Goal: Task Accomplishment & Management: Complete application form

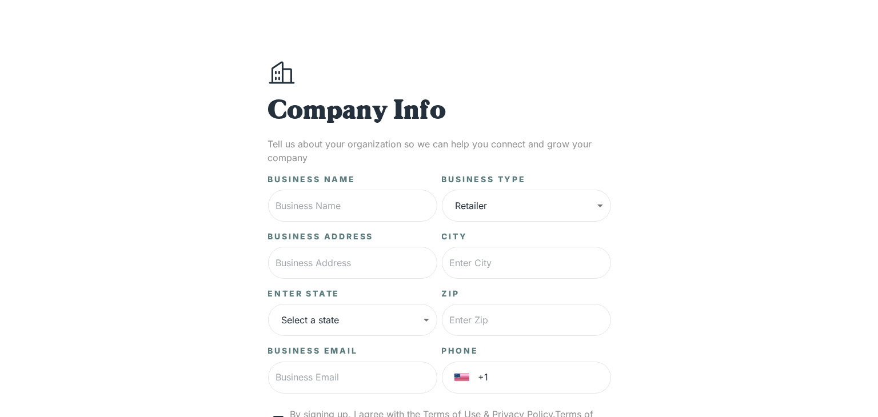
scroll to position [9, 0]
click at [337, 209] on input "text" at bounding box center [347, 206] width 169 height 32
type input "1"
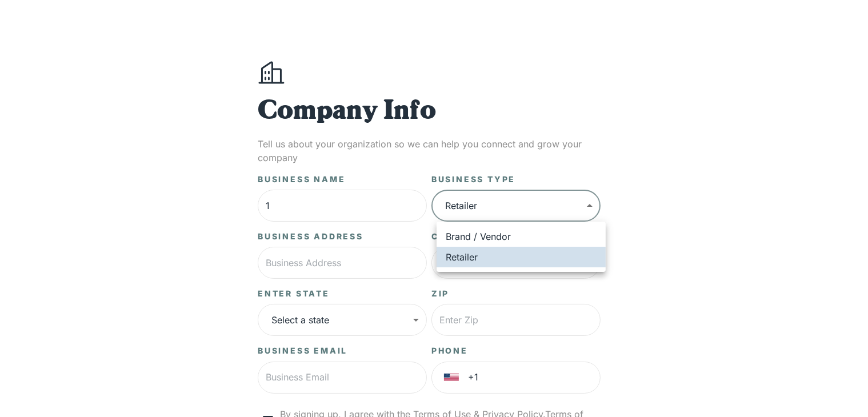
click at [468, 207] on body "**********" at bounding box center [434, 276] width 868 height 570
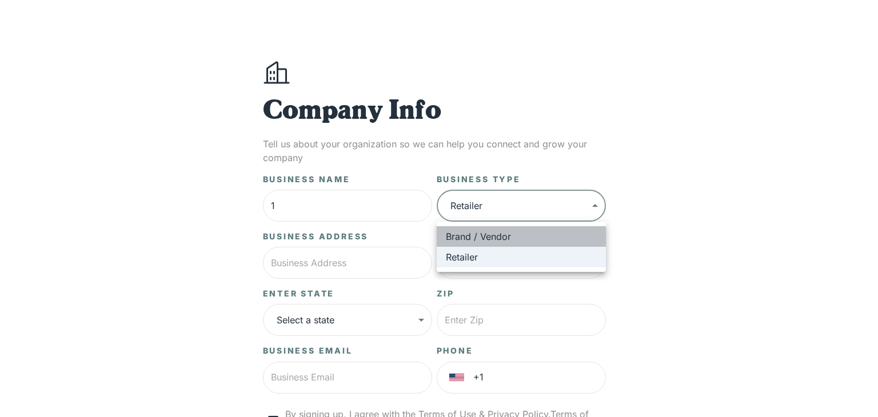
click at [478, 234] on li "Brand / Vendor" at bounding box center [521, 236] width 169 height 21
type input "*****"
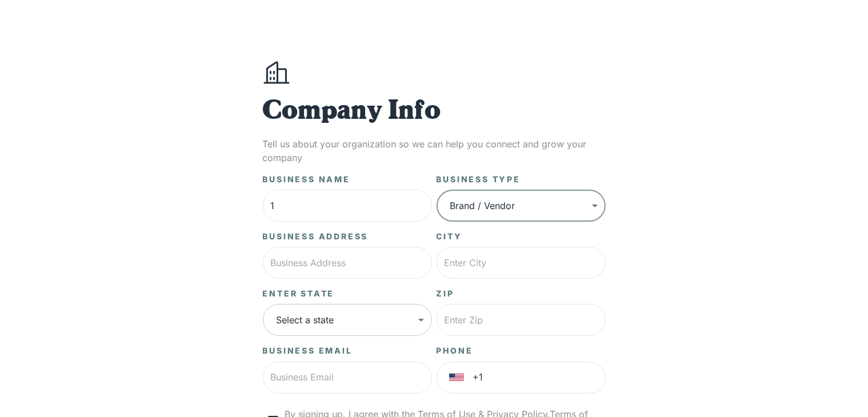
click at [370, 322] on body "**********" at bounding box center [434, 276] width 868 height 570
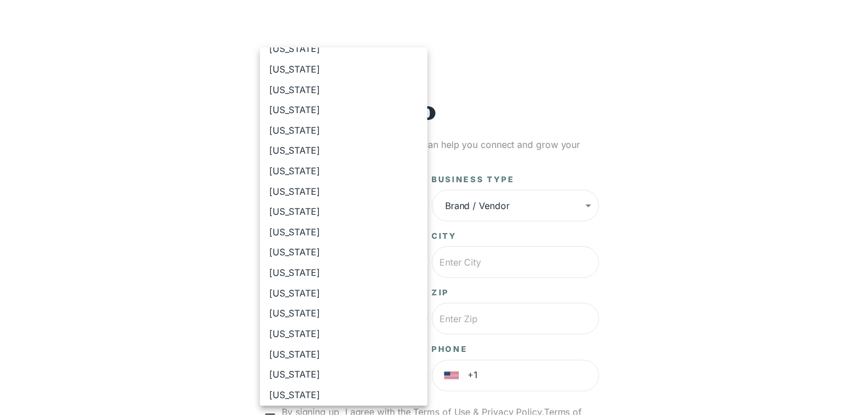
scroll to position [489, 0]
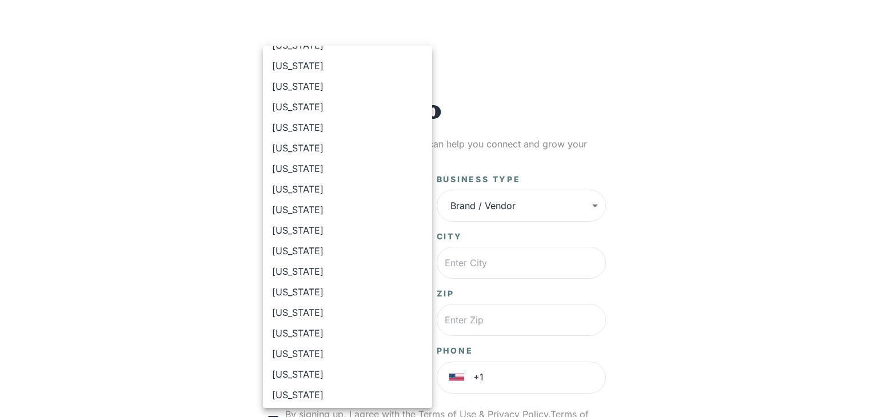
click at [333, 232] on li "[US_STATE]" at bounding box center [347, 230] width 169 height 21
type input "**"
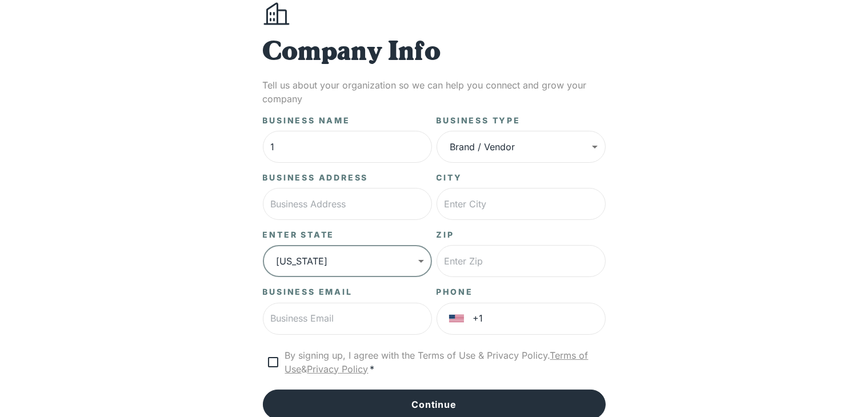
scroll to position [153, 0]
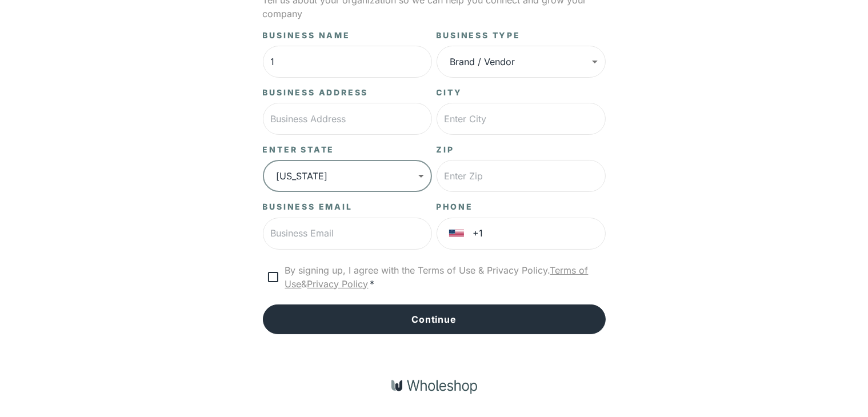
click at [286, 283] on link "Terms of Use" at bounding box center [436, 277] width 303 height 25
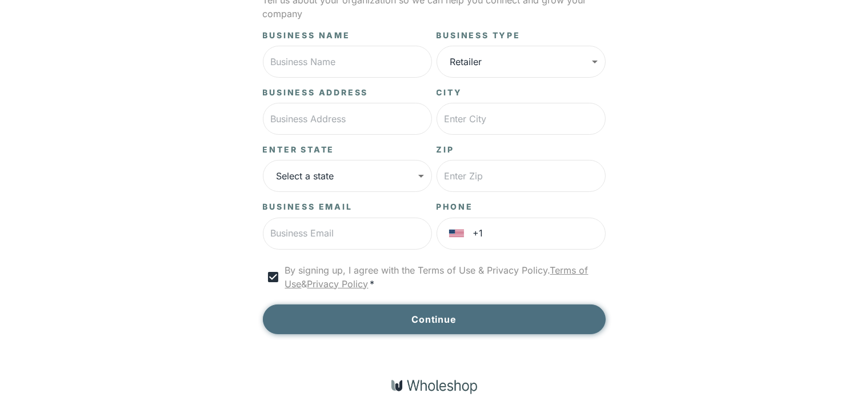
click at [363, 327] on button "Continue" at bounding box center [434, 320] width 343 height 30
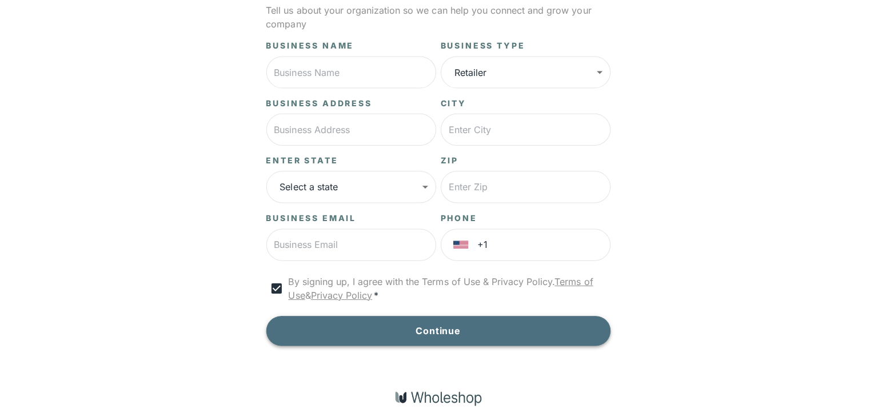
scroll to position [142, 0]
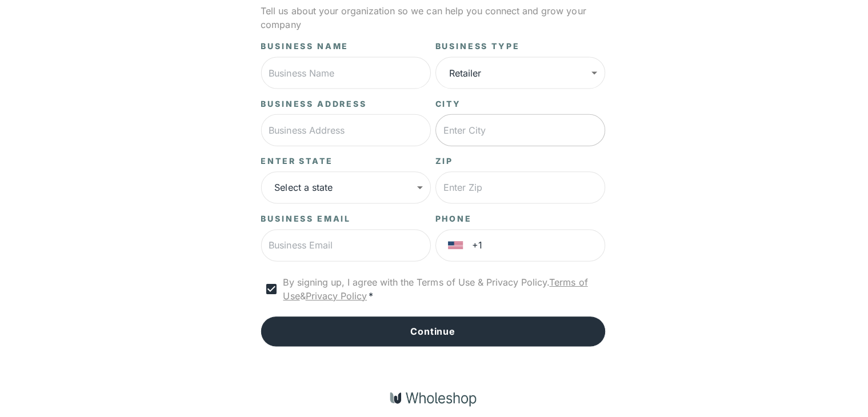
click at [517, 133] on input "text" at bounding box center [521, 130] width 169 height 32
click at [312, 63] on input "text" at bounding box center [347, 73] width 169 height 32
type input "[PERSON_NAME]"
click at [346, 125] on input "text" at bounding box center [347, 130] width 169 height 32
type input "[STREET_ADDRESS]"
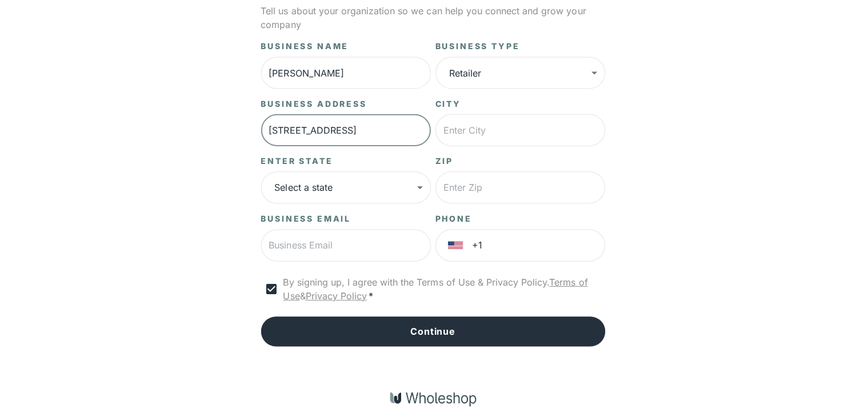
type input "[GEOGRAPHIC_DATA]"
type input "11213"
type input "[EMAIL_ADDRESS][DOMAIN_NAME]"
type input "[PHONE_NUMBER]"
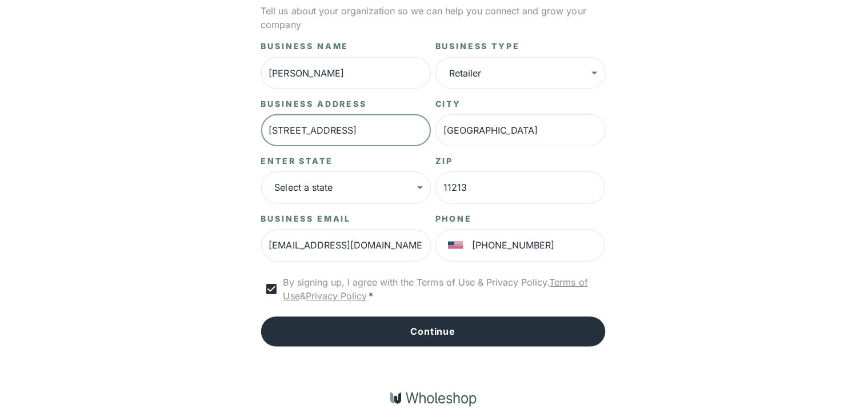
click at [359, 173] on body "**********" at bounding box center [434, 143] width 868 height 570
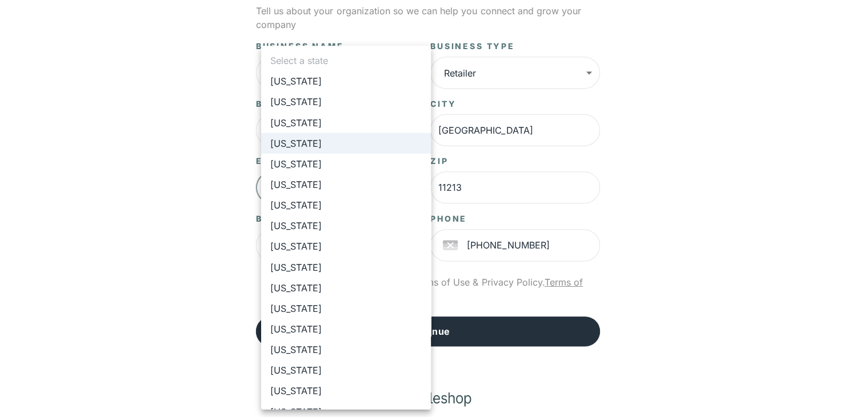
click at [425, 189] on body "**********" at bounding box center [434, 143] width 868 height 570
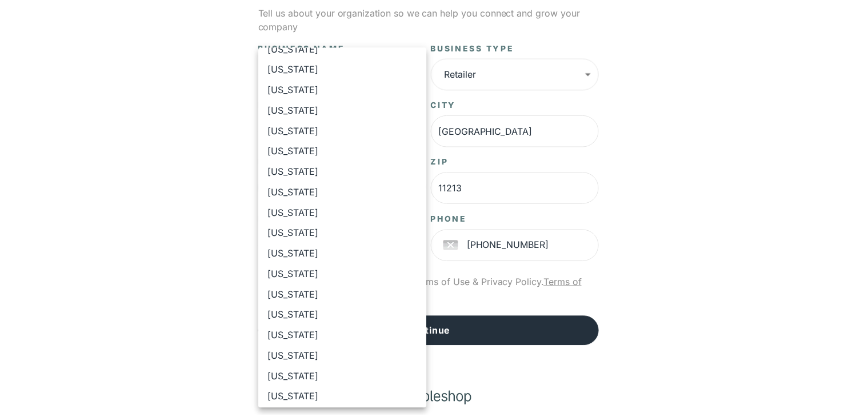
scroll to position [590, 0]
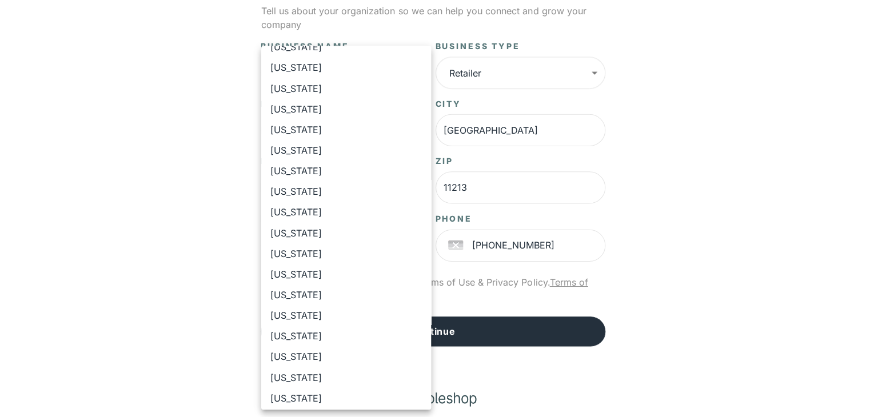
click at [356, 132] on li "[US_STATE]" at bounding box center [347, 129] width 169 height 21
type input "**"
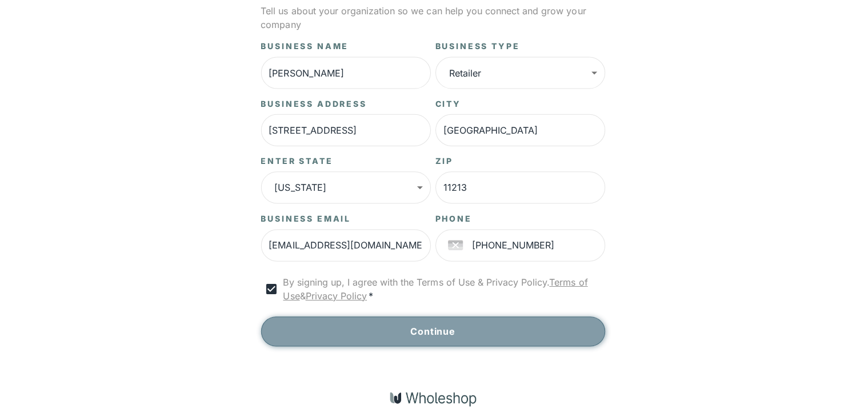
click at [476, 319] on button "Continue" at bounding box center [434, 330] width 343 height 30
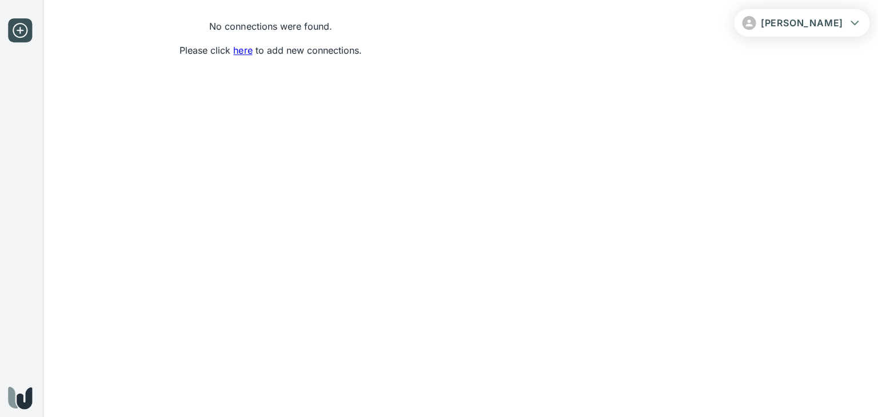
click at [243, 50] on link "here" at bounding box center [244, 50] width 19 height 11
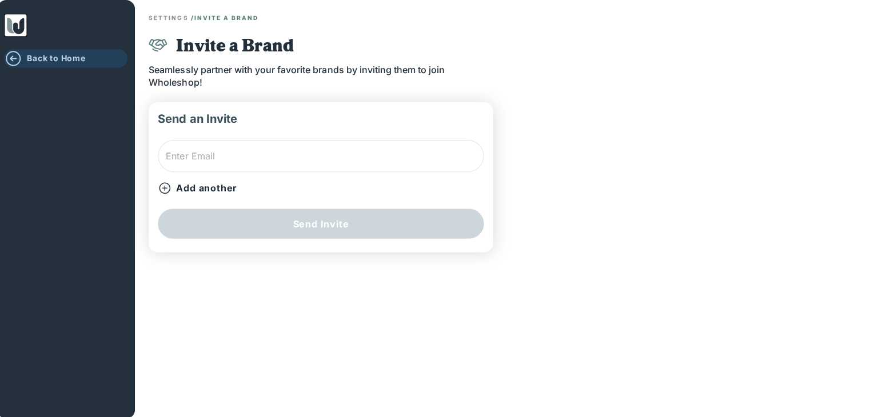
click at [58, 60] on p "Back to Home" at bounding box center [59, 58] width 58 height 10
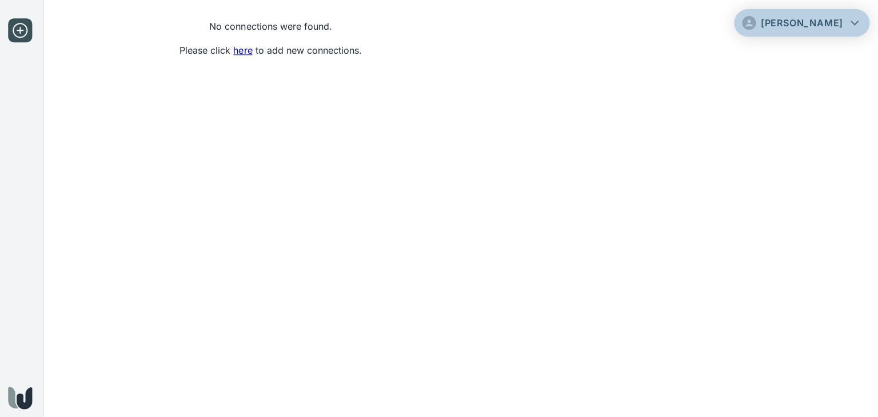
click at [845, 25] on button "[PERSON_NAME]" at bounding box center [801, 22] width 135 height 27
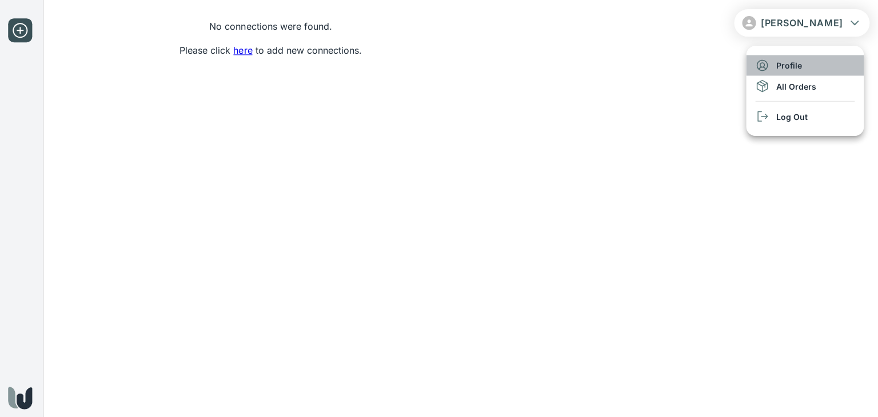
click at [807, 65] on li "Profile" at bounding box center [804, 65] width 117 height 21
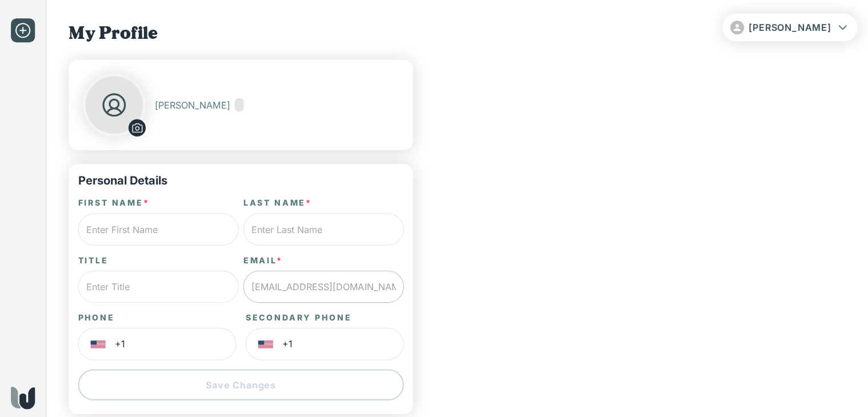
click at [823, 33] on button "[PERSON_NAME]" at bounding box center [787, 27] width 135 height 27
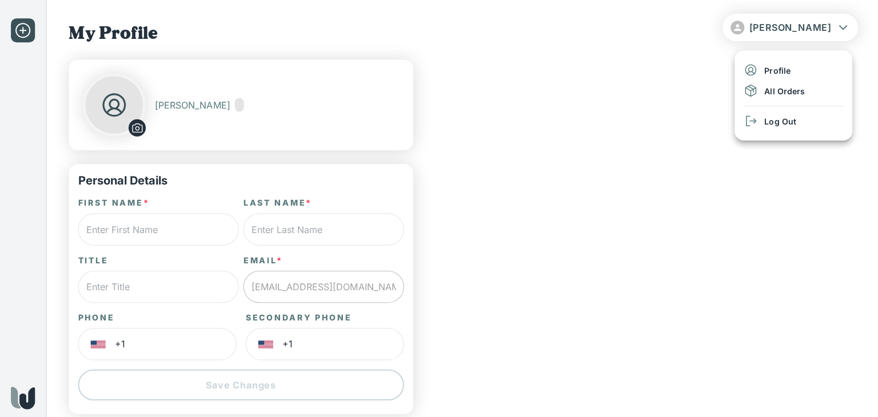
click at [785, 82] on li "All Orders" at bounding box center [790, 90] width 117 height 21
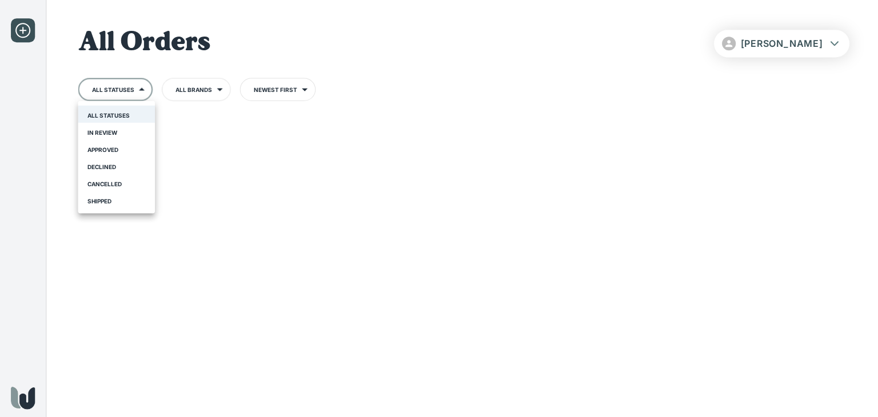
click at [137, 90] on body "**********" at bounding box center [439, 208] width 878 height 417
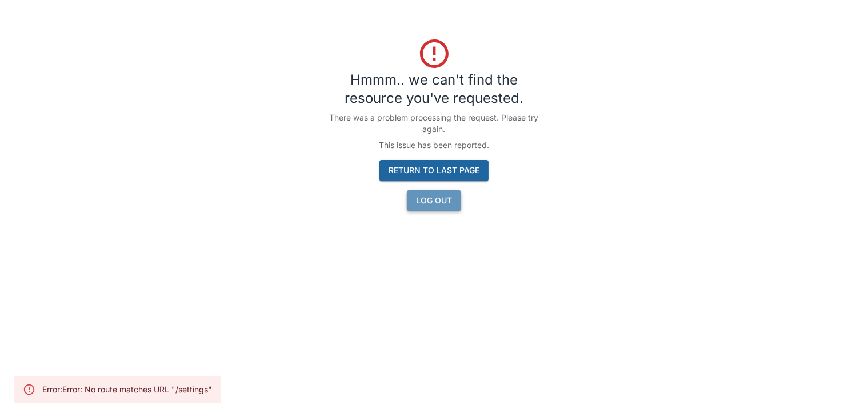
click at [432, 207] on button "Log Out" at bounding box center [434, 200] width 54 height 21
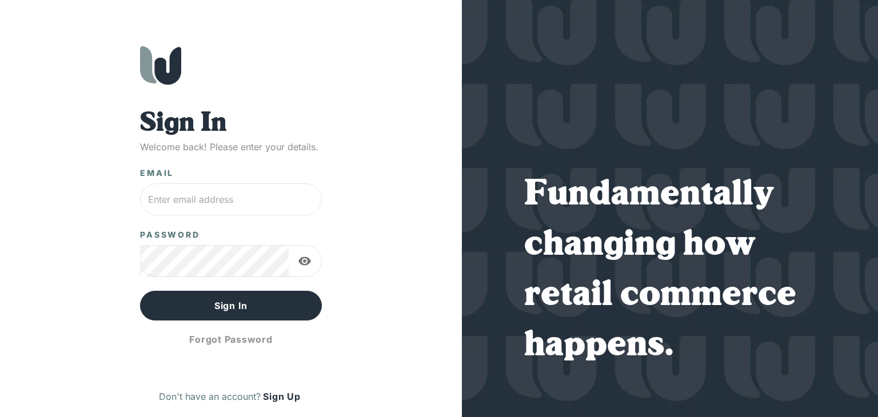
type input "[EMAIL_ADDRESS][DOMAIN_NAME]"
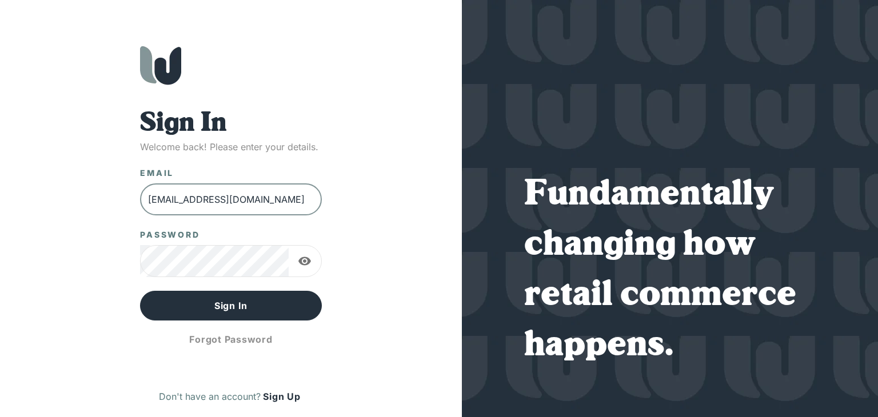
click at [240, 203] on input "[EMAIL_ADDRESS][DOMAIN_NAME]" at bounding box center [231, 199] width 182 height 32
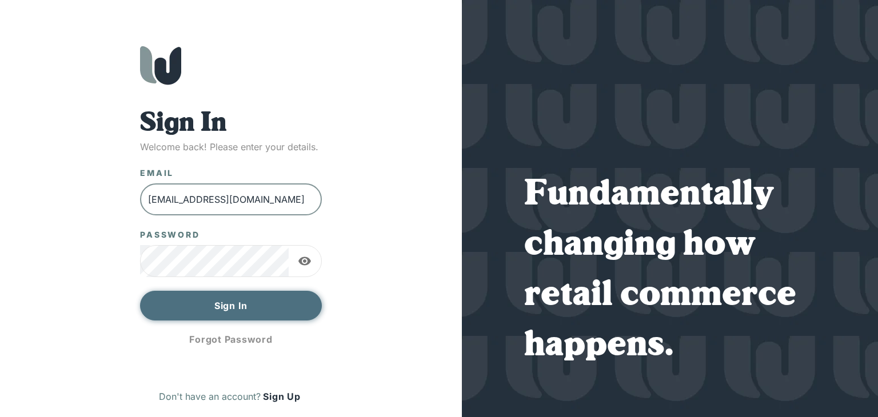
click at [185, 307] on button "Sign In" at bounding box center [231, 306] width 182 height 30
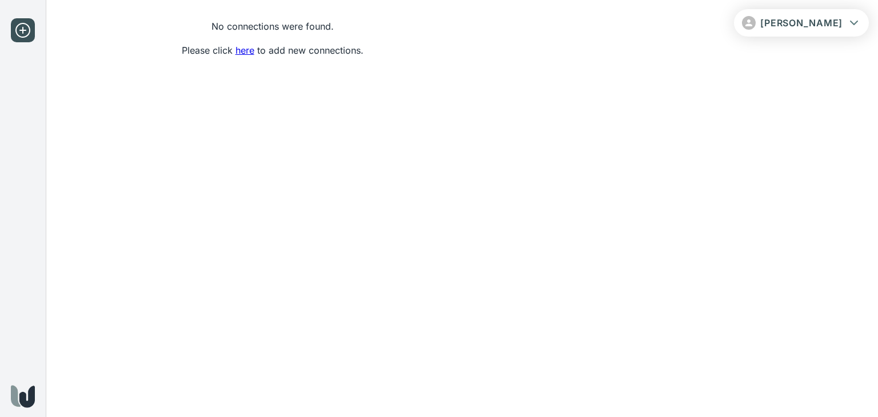
click at [249, 49] on link "here" at bounding box center [244, 50] width 19 height 11
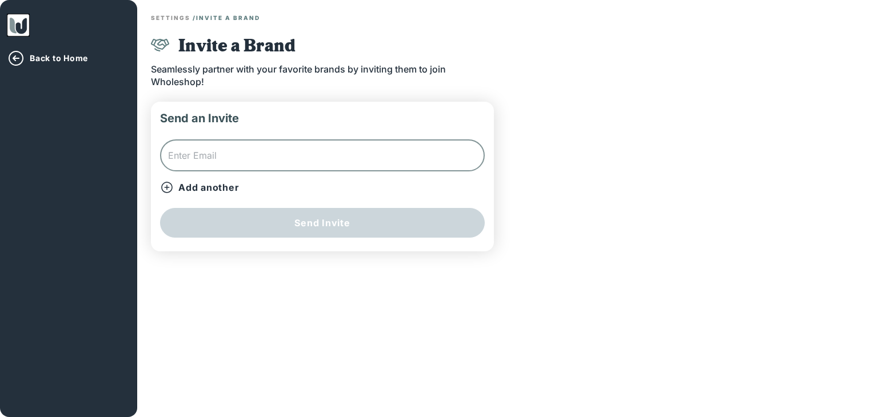
click at [219, 161] on input "text" at bounding box center [322, 155] width 325 height 32
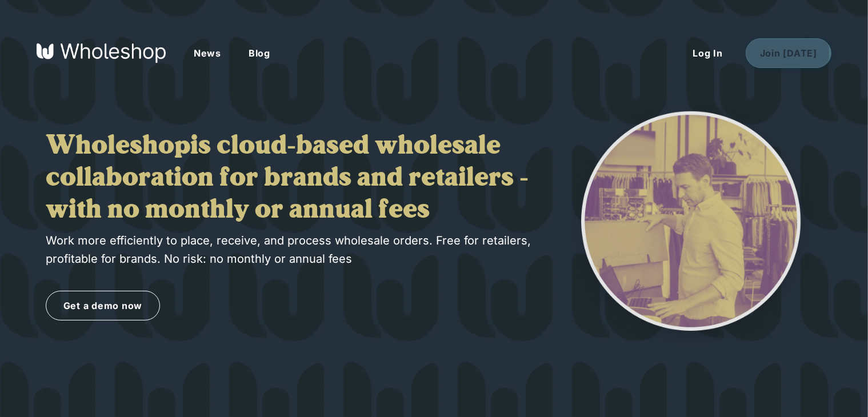
click at [782, 53] on button "Join Today" at bounding box center [789, 53] width 86 height 30
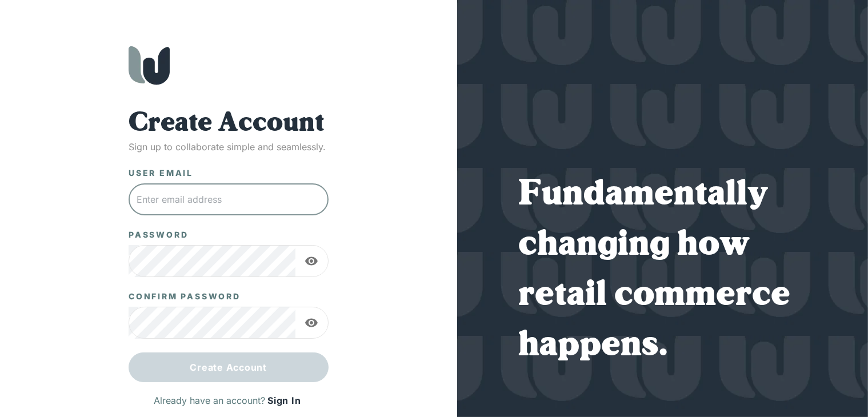
click at [279, 197] on input "text" at bounding box center [229, 199] width 200 height 32
